Goal: Find specific page/section: Find specific page/section

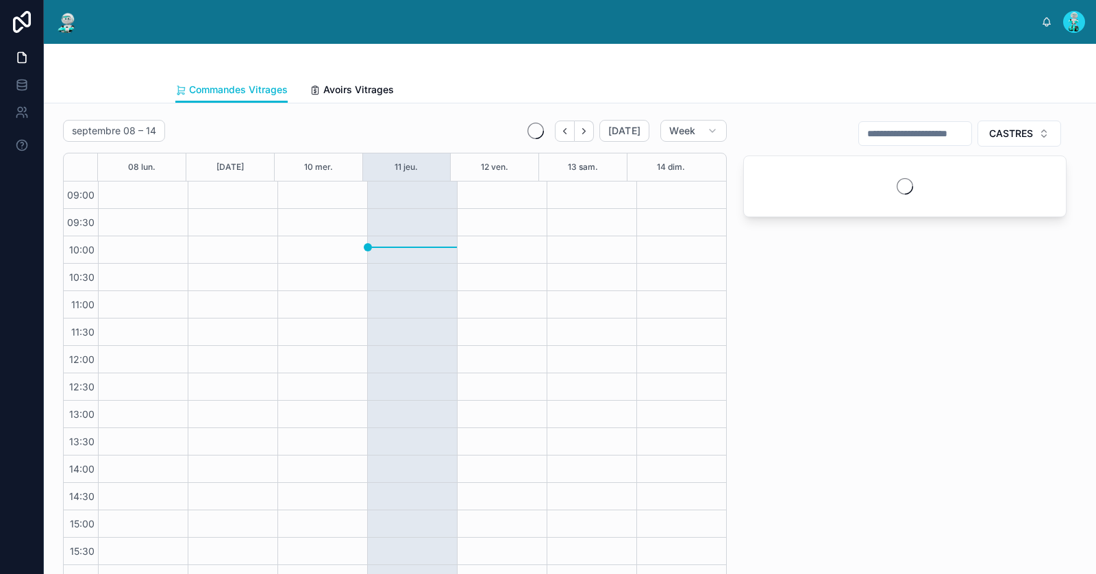
scroll to position [78, 0]
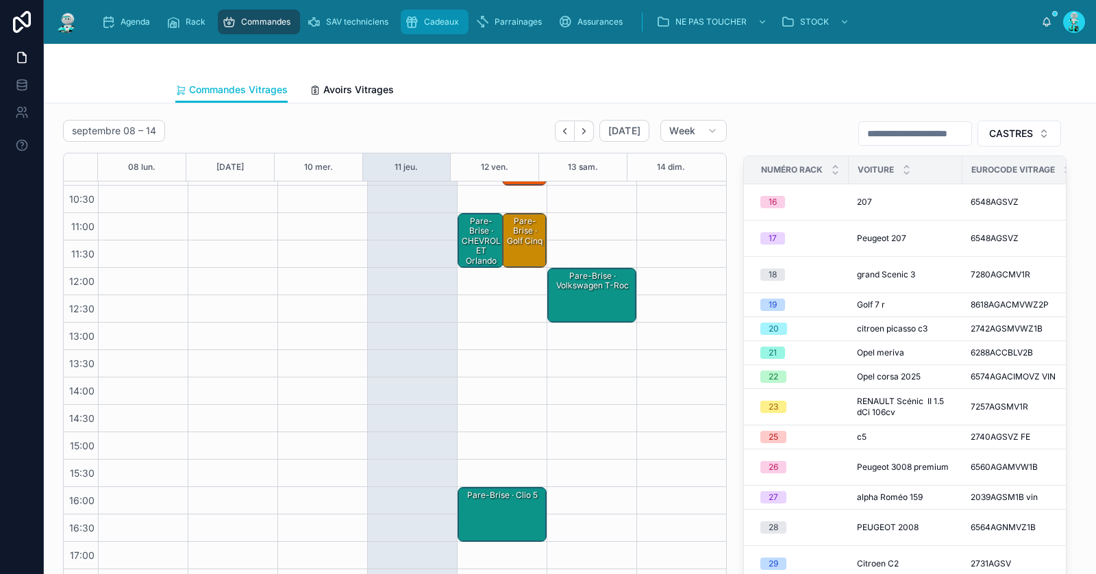
click at [435, 26] on span "Cadeaux" at bounding box center [441, 21] width 35 height 11
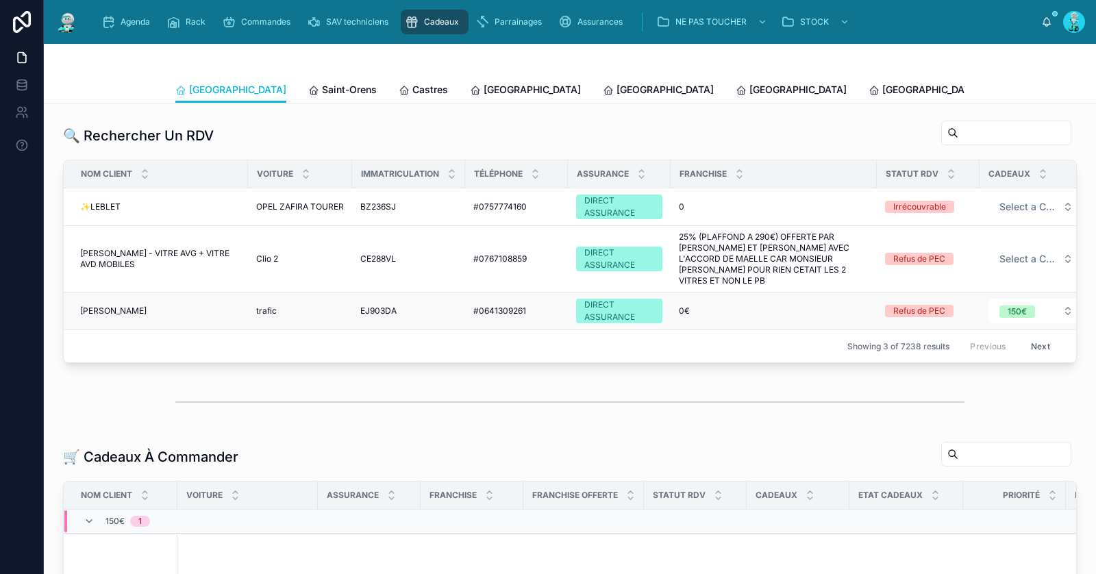
scroll to position [255, 0]
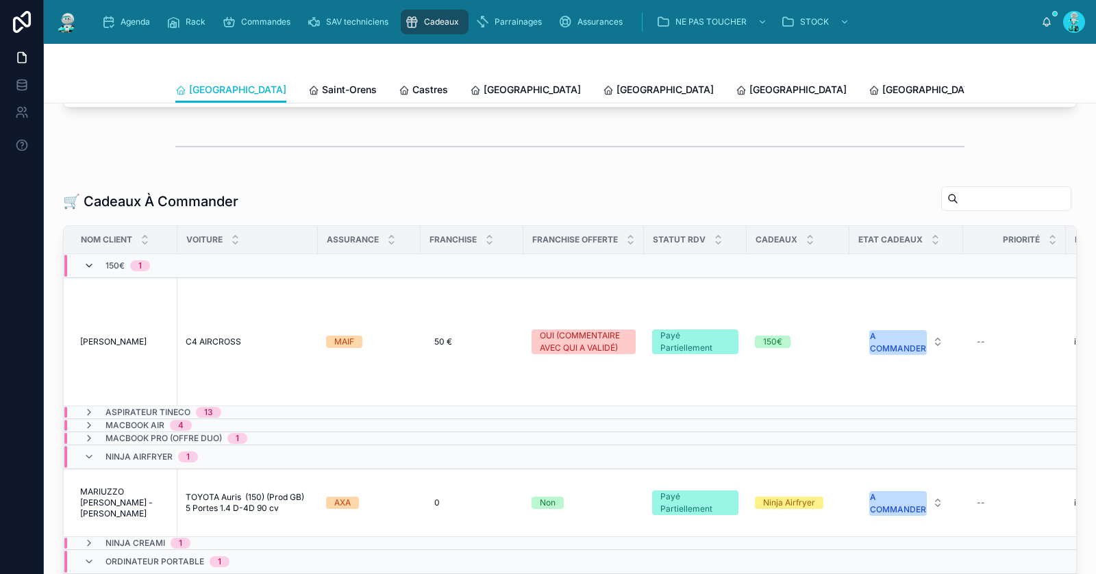
click at [89, 260] on icon at bounding box center [89, 265] width 11 height 11
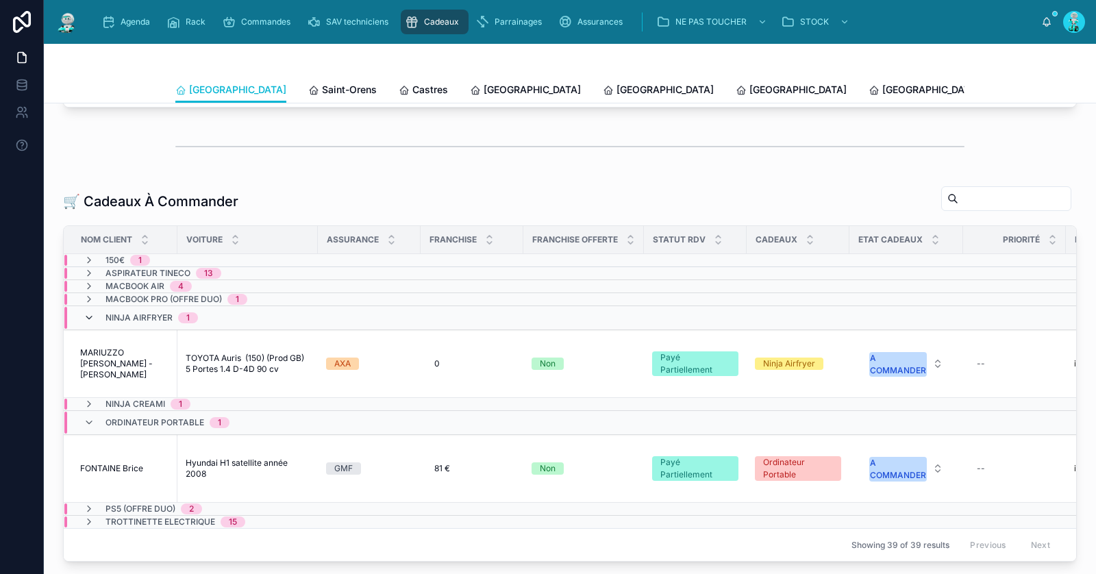
click at [90, 314] on icon at bounding box center [89, 317] width 11 height 11
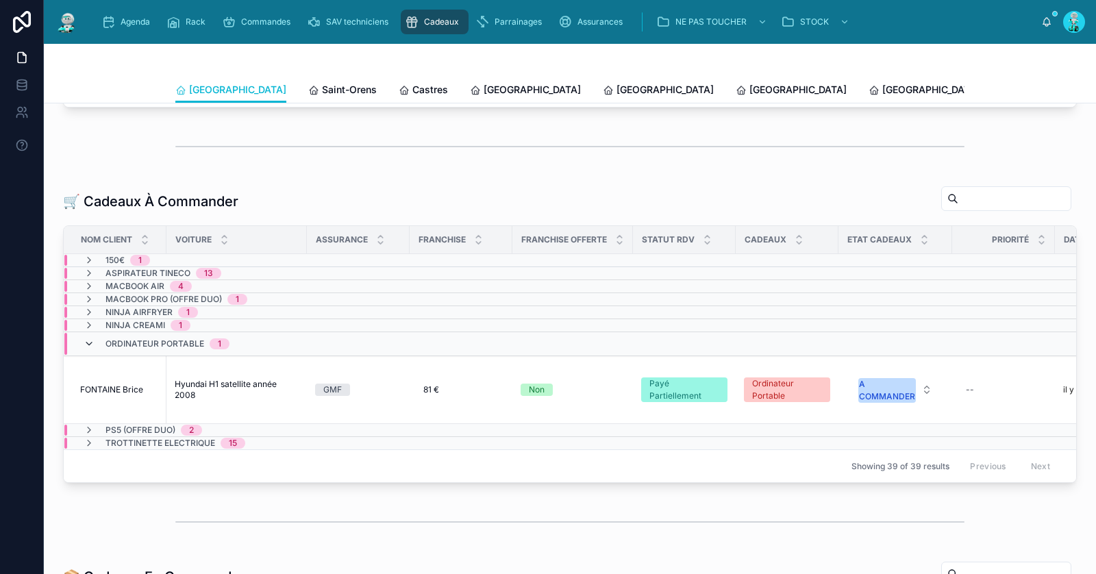
click at [89, 338] on icon at bounding box center [89, 343] width 11 height 11
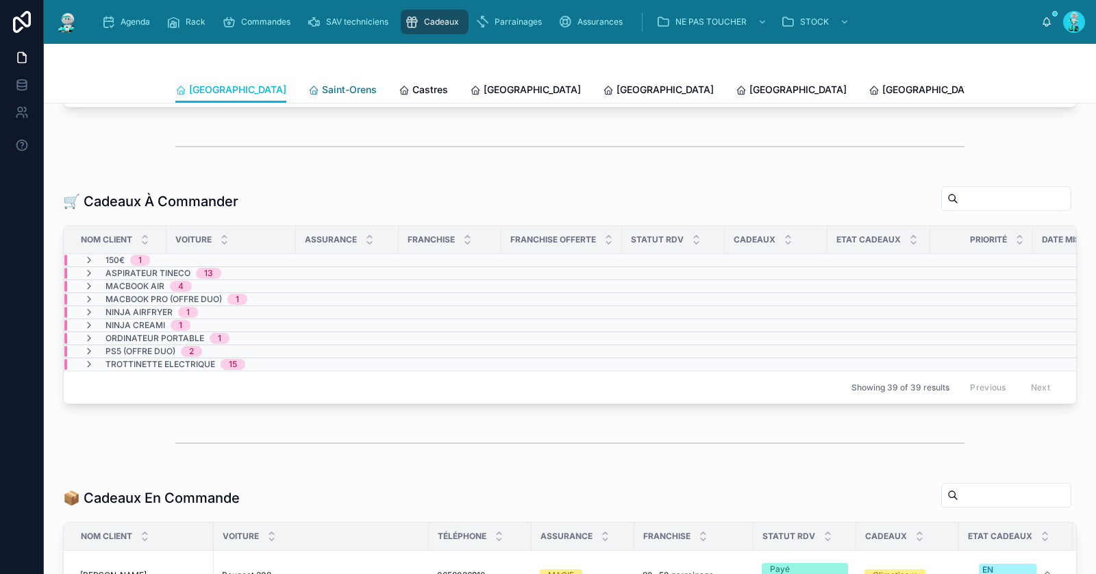
click at [308, 97] on link "Saint-Orens" at bounding box center [342, 90] width 68 height 27
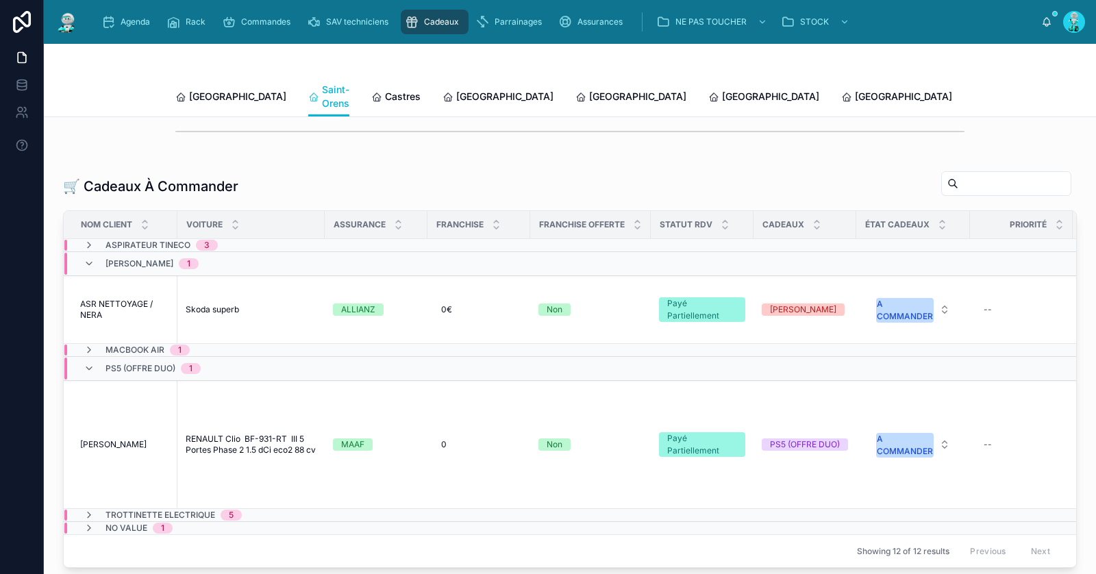
click at [80, 362] on div "PS5 (OFFRE DUO) 1" at bounding box center [142, 369] width 150 height 22
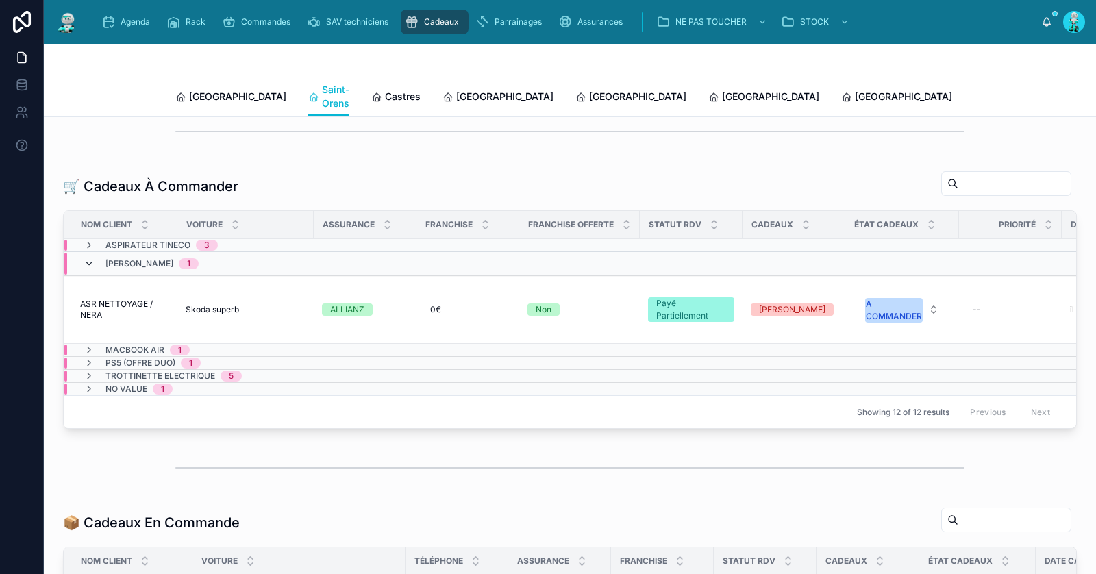
click at [91, 258] on icon at bounding box center [89, 263] width 11 height 11
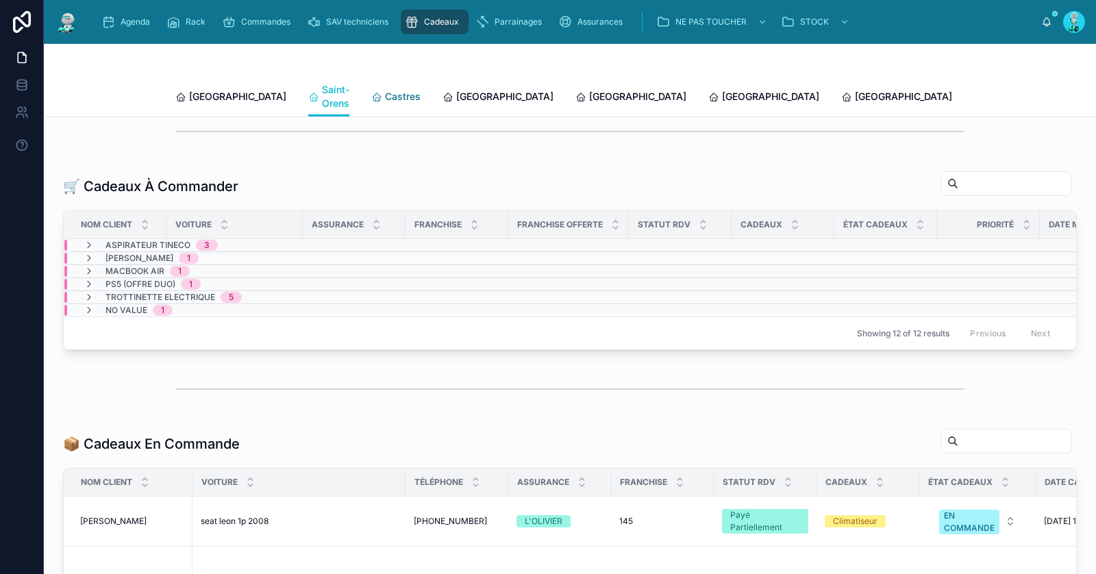
click at [385, 92] on span "Castres" at bounding box center [403, 97] width 36 height 14
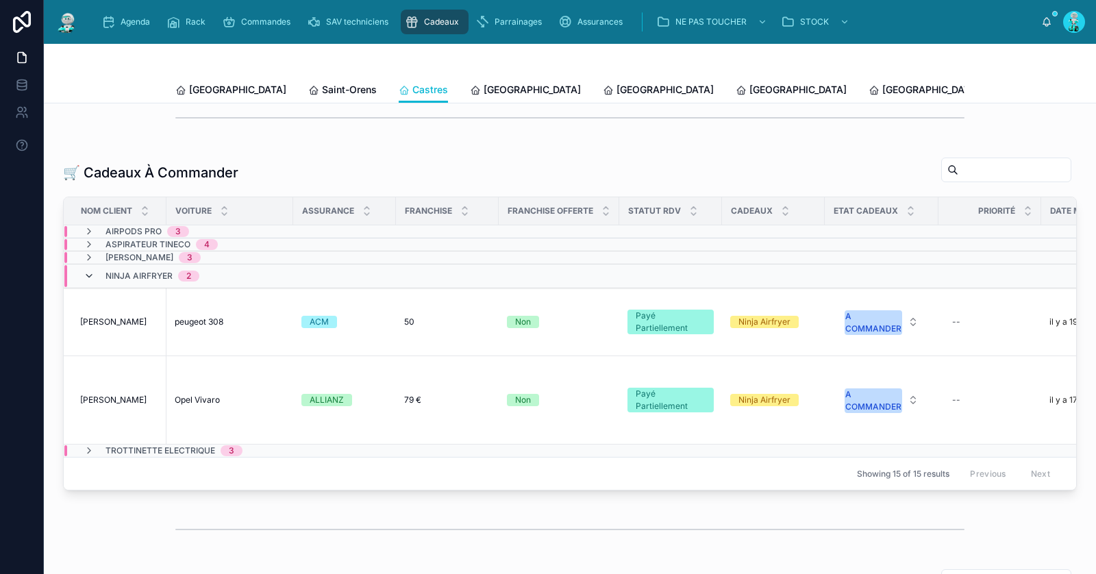
click at [88, 282] on icon at bounding box center [89, 276] width 11 height 11
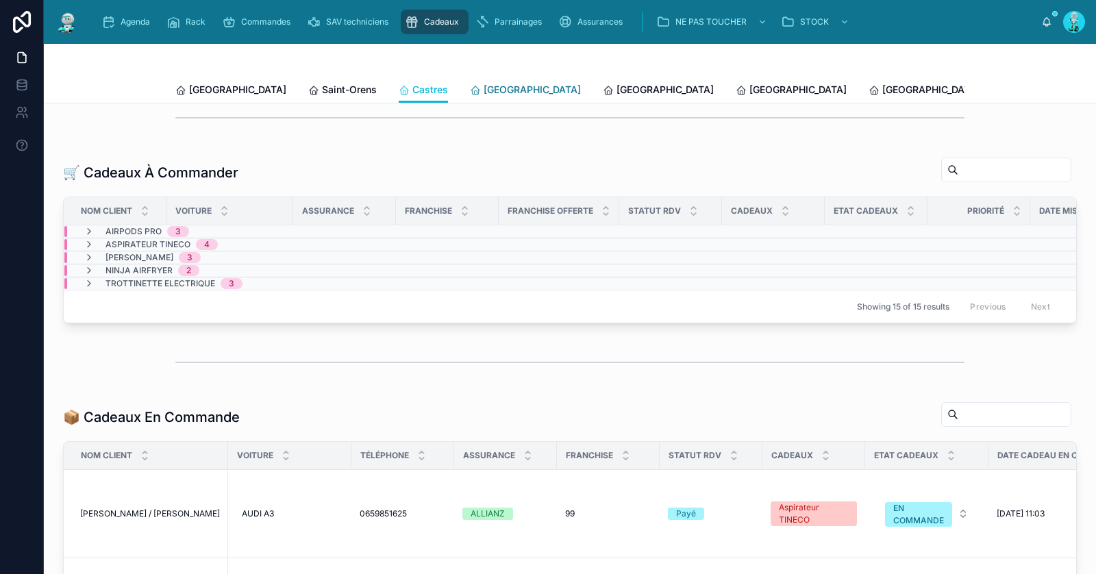
click at [484, 94] on span "[GEOGRAPHIC_DATA]" at bounding box center [532, 90] width 97 height 14
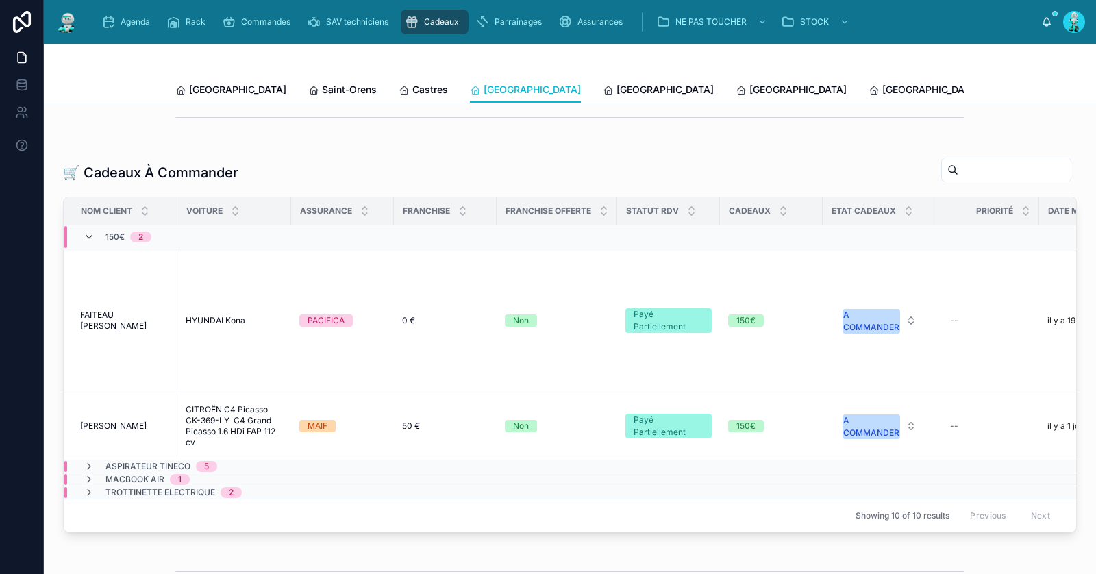
click at [91, 240] on icon at bounding box center [89, 237] width 11 height 11
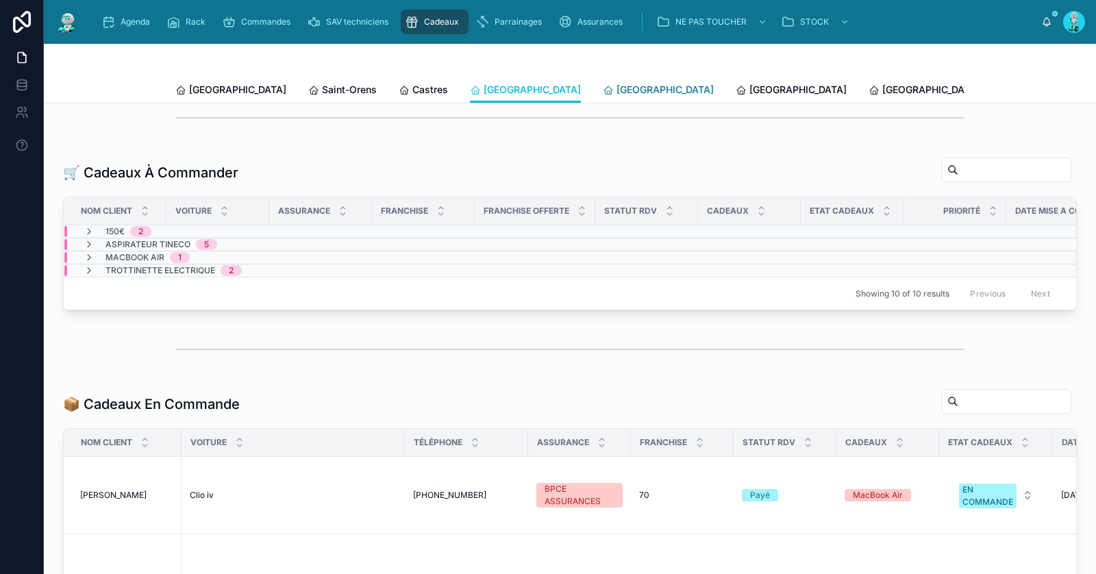
click at [616, 90] on span "[GEOGRAPHIC_DATA]" at bounding box center [664, 90] width 97 height 14
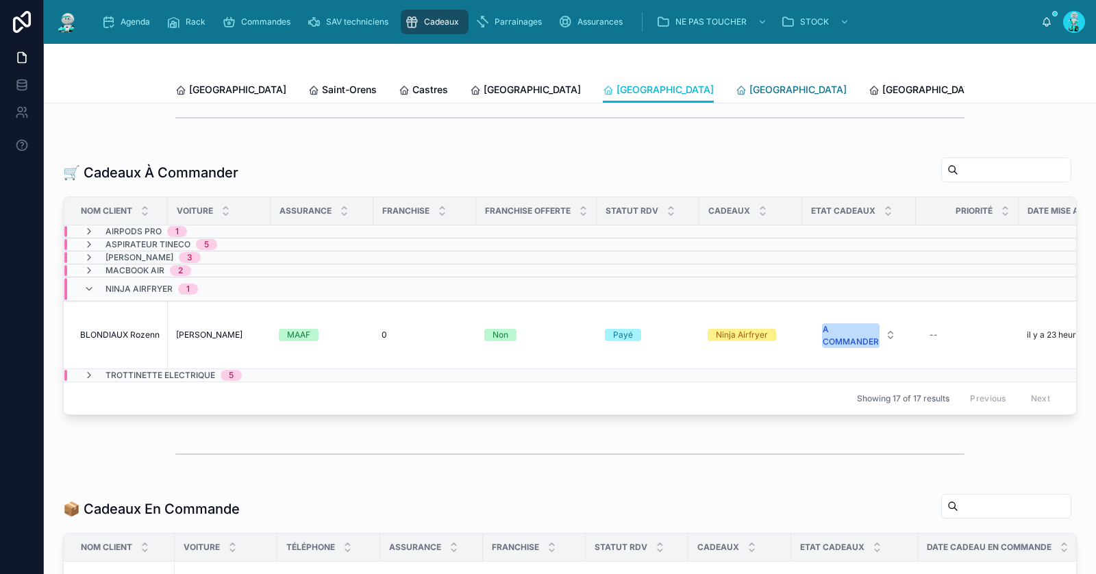
click at [749, 86] on span "[GEOGRAPHIC_DATA]" at bounding box center [797, 90] width 97 height 14
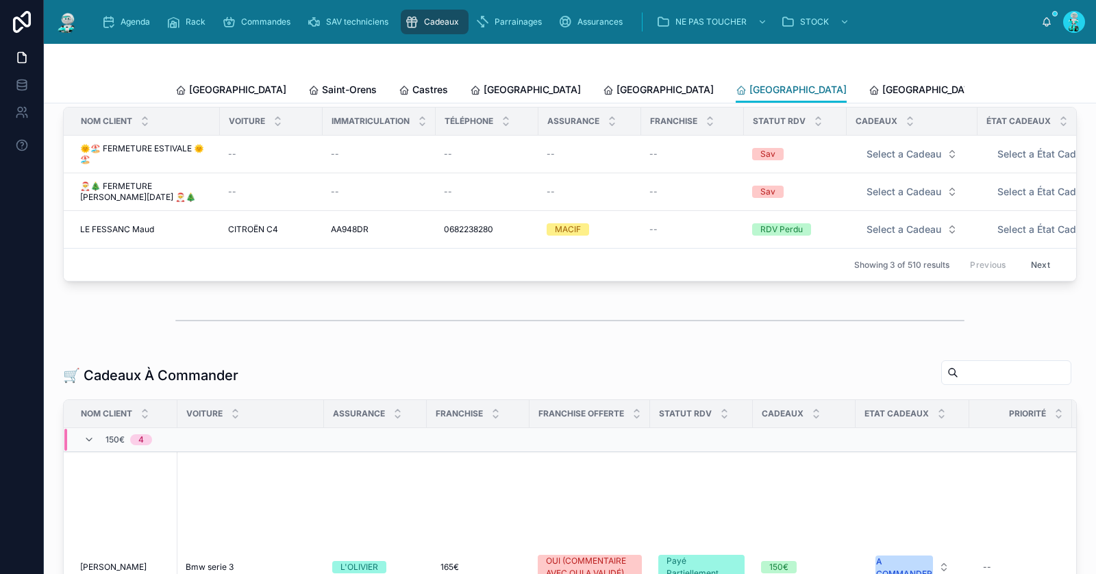
scroll to position [52, 0]
click at [81, 445] on div "150€ 4" at bounding box center [117, 440] width 101 height 22
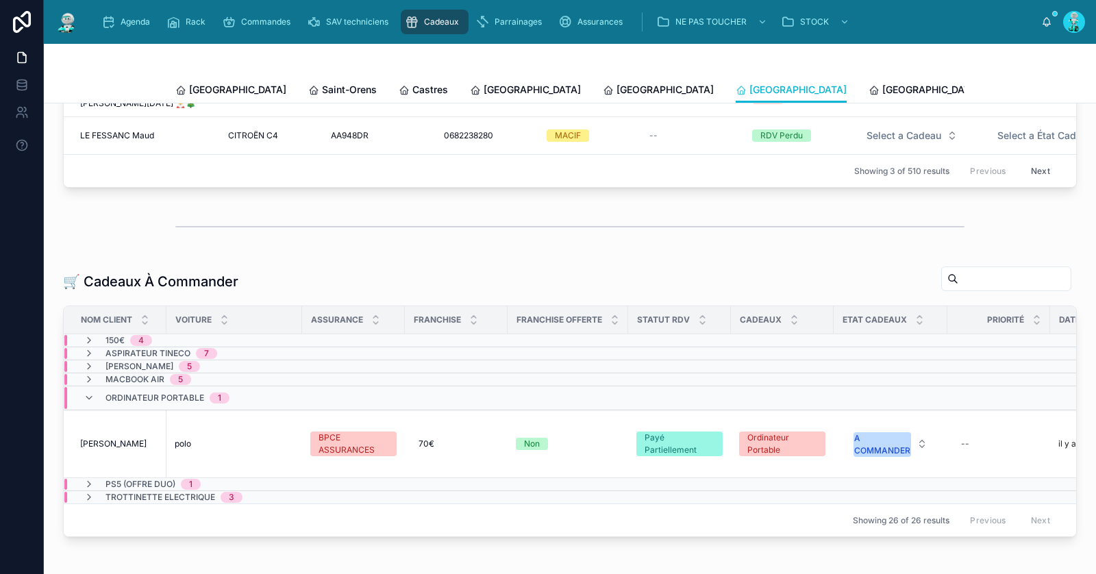
scroll to position [184, 0]
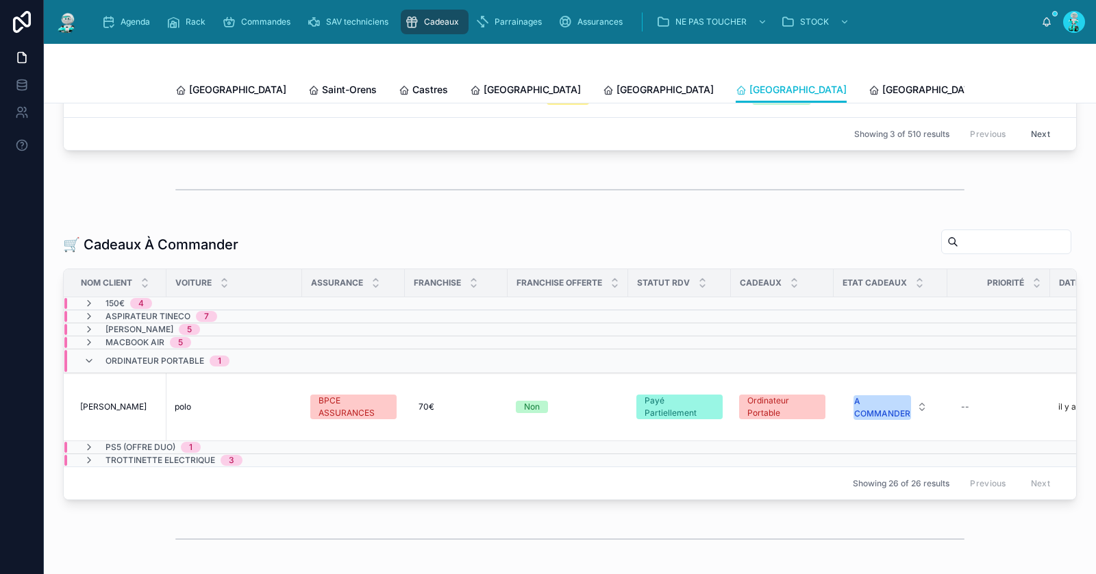
click at [95, 367] on div "Ordinateur Portable 1" at bounding box center [157, 361] width 146 height 22
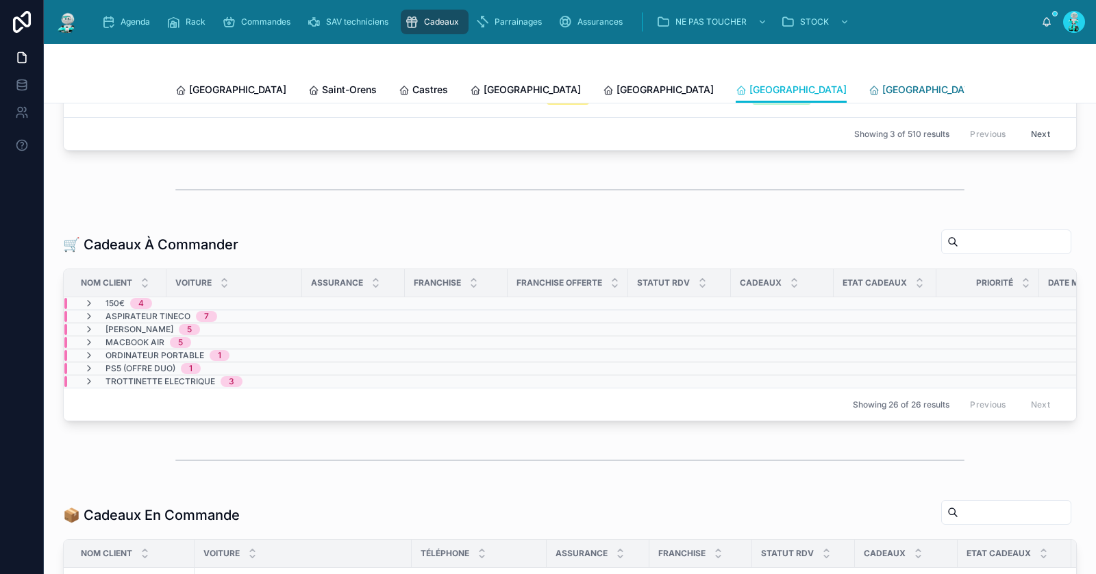
click at [882, 86] on span "[GEOGRAPHIC_DATA]" at bounding box center [930, 90] width 97 height 14
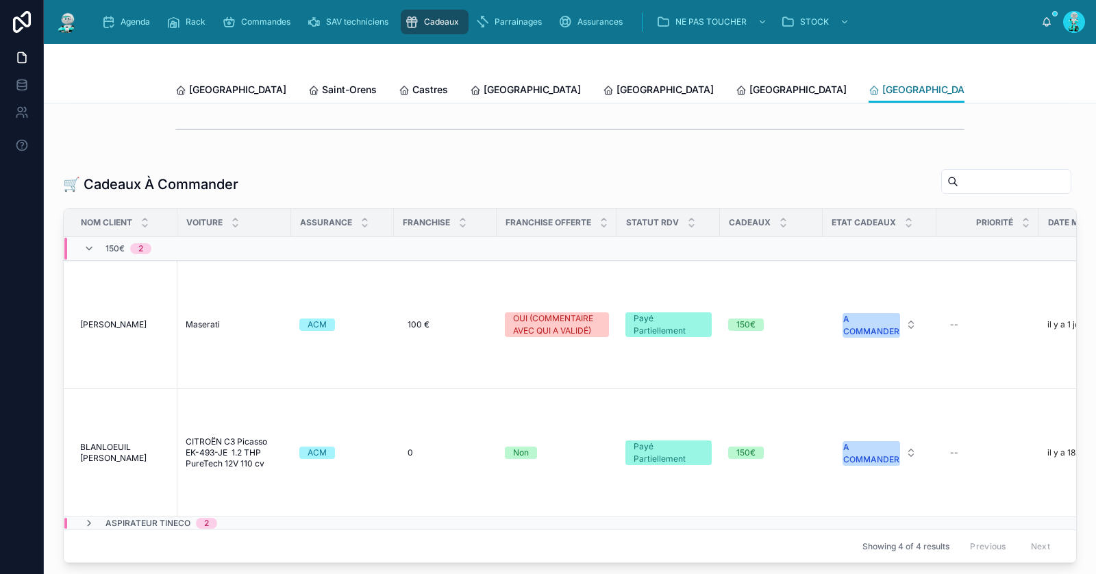
scroll to position [42, 0]
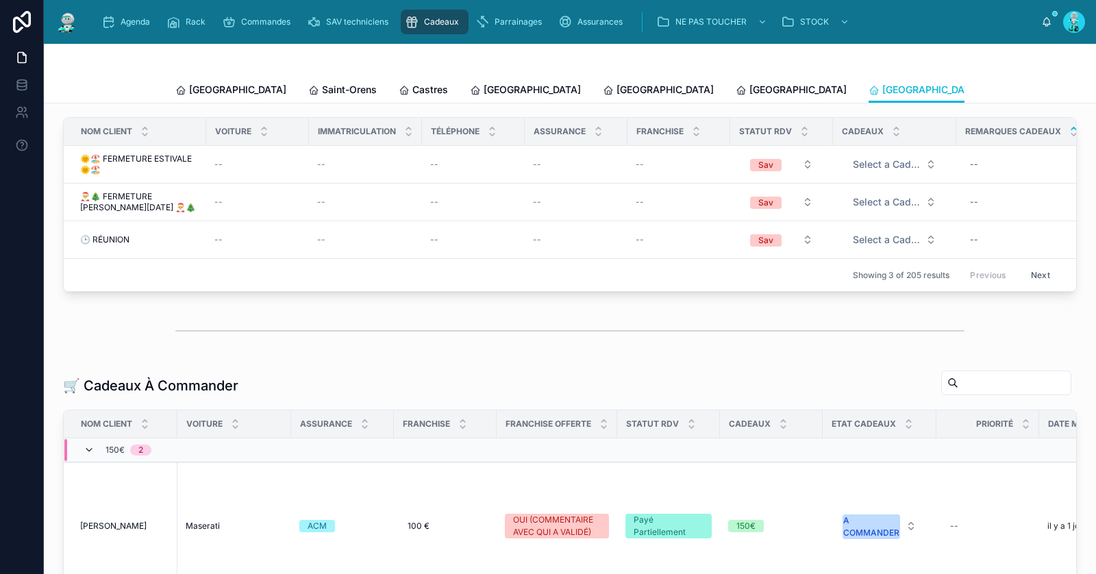
click at [84, 455] on icon at bounding box center [89, 450] width 11 height 11
